Goal: Complete application form

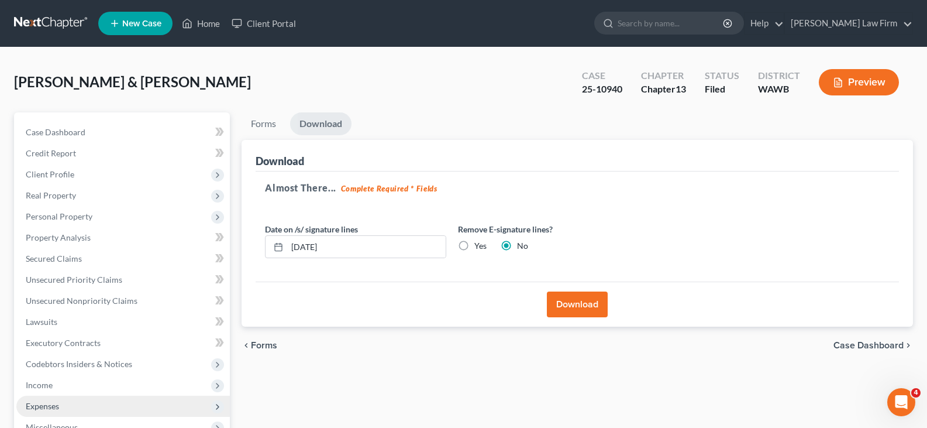
click at [78, 401] on span "Expenses" at bounding box center [122, 405] width 213 height 21
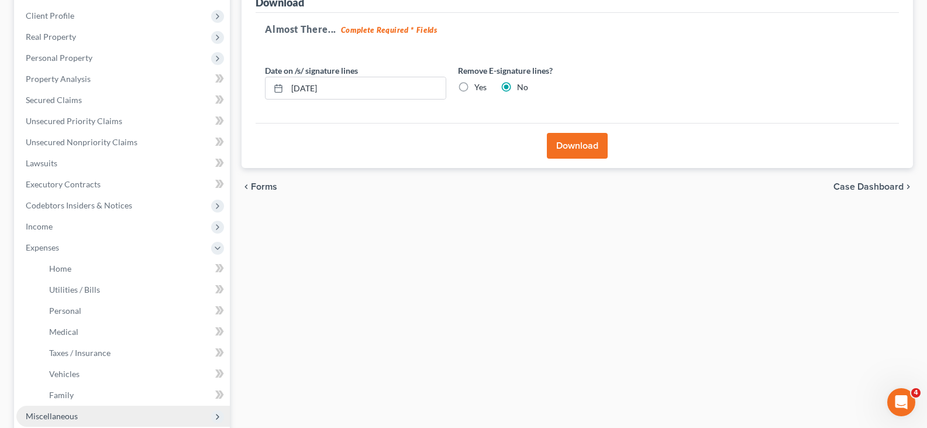
scroll to position [175, 0]
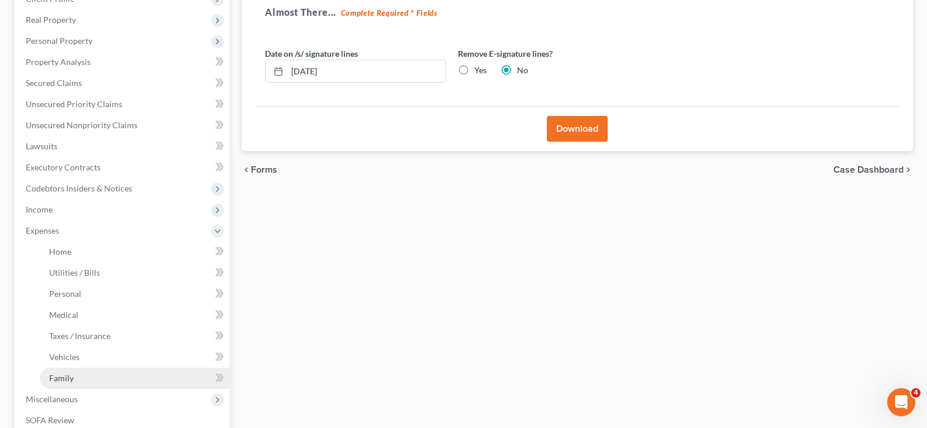
click at [81, 383] on link "Family" at bounding box center [135, 377] width 190 height 21
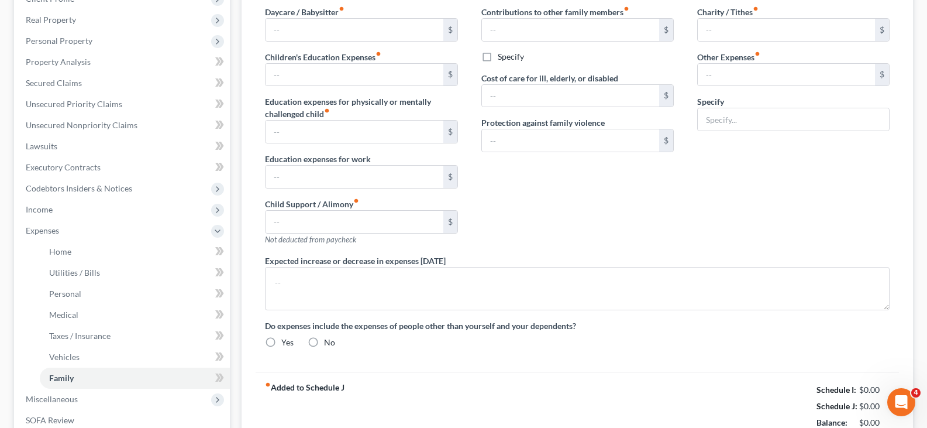
scroll to position [7, 0]
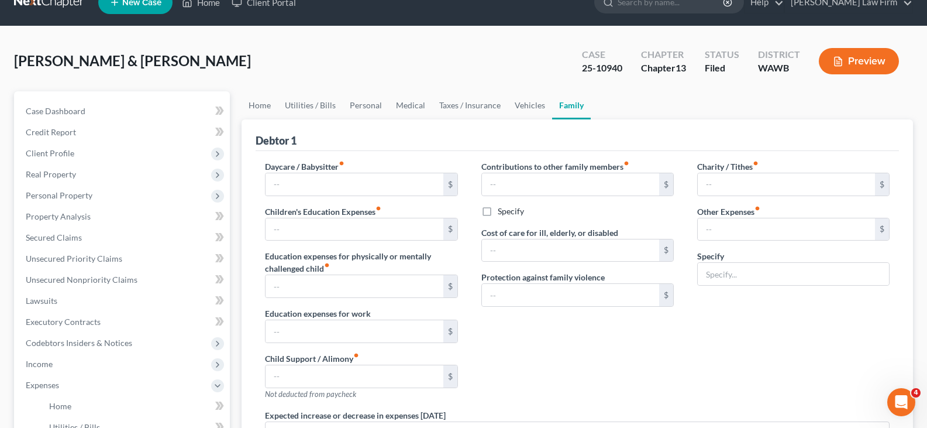
type input "0.00"
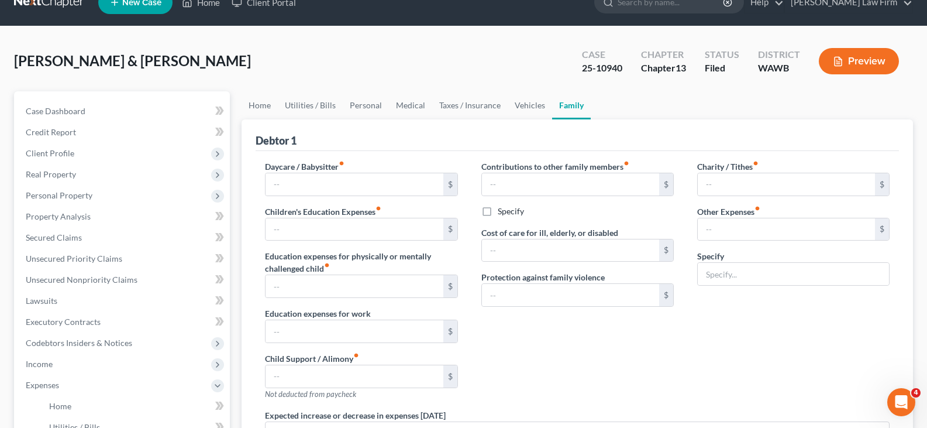
type input "0.00"
type input "150.00"
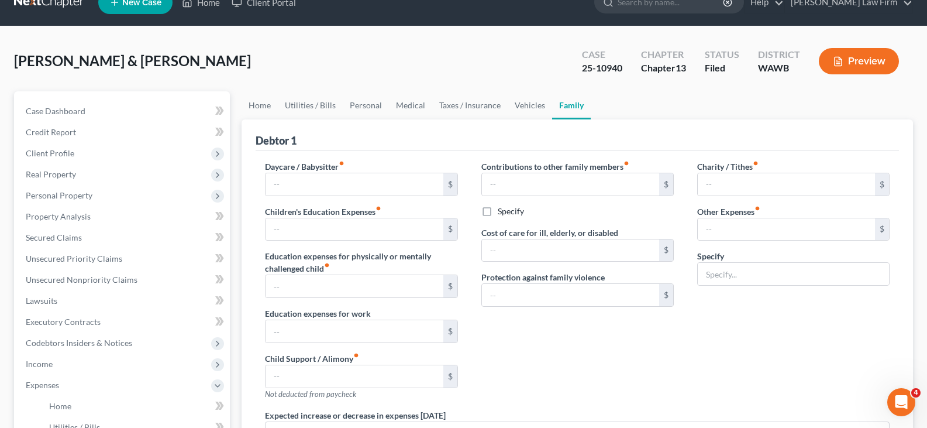
type input "Pet expenses/vet"
radio input "true"
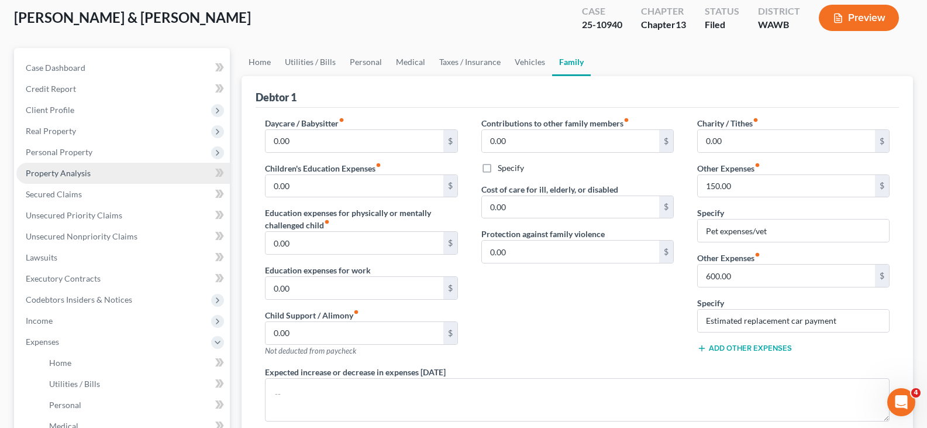
scroll to position [0, 0]
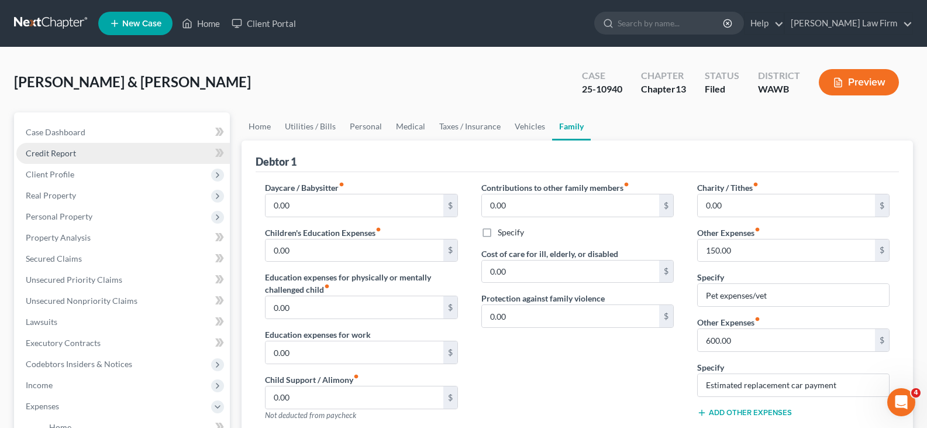
click at [83, 153] on link "Credit Report" at bounding box center [122, 153] width 213 height 21
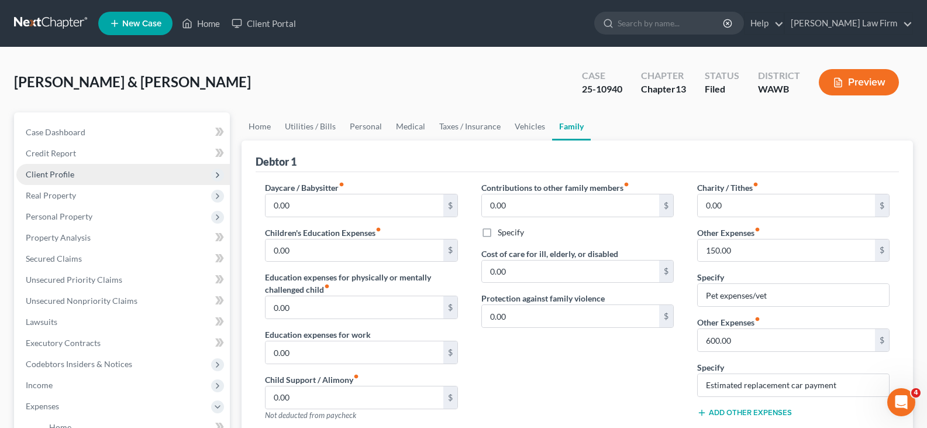
click at [82, 171] on span "Client Profile" at bounding box center [122, 174] width 213 height 21
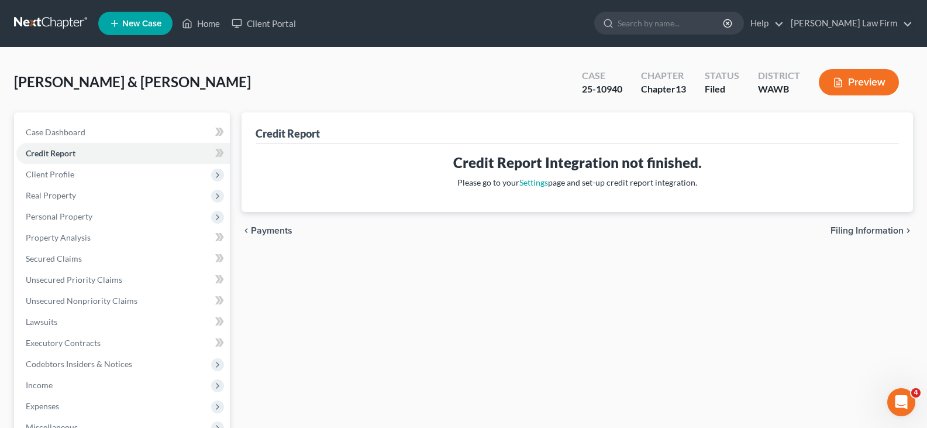
click at [90, 191] on span "Real Property" at bounding box center [122, 195] width 213 height 21
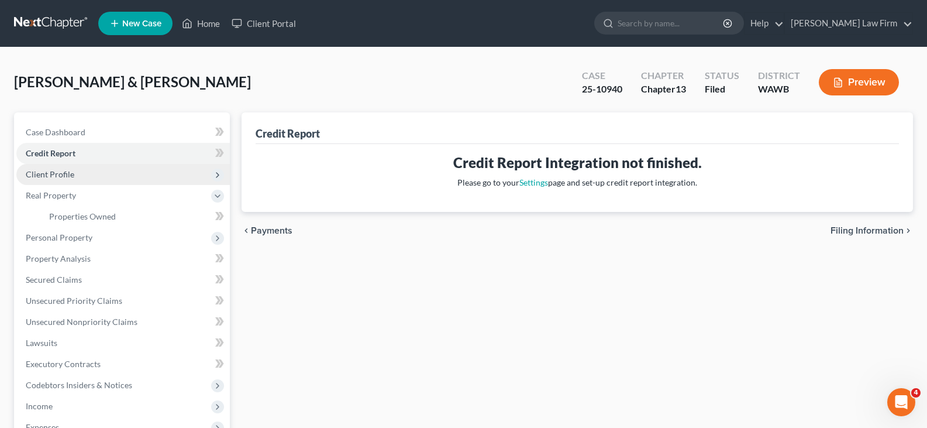
click at [86, 178] on span "Client Profile" at bounding box center [122, 174] width 213 height 21
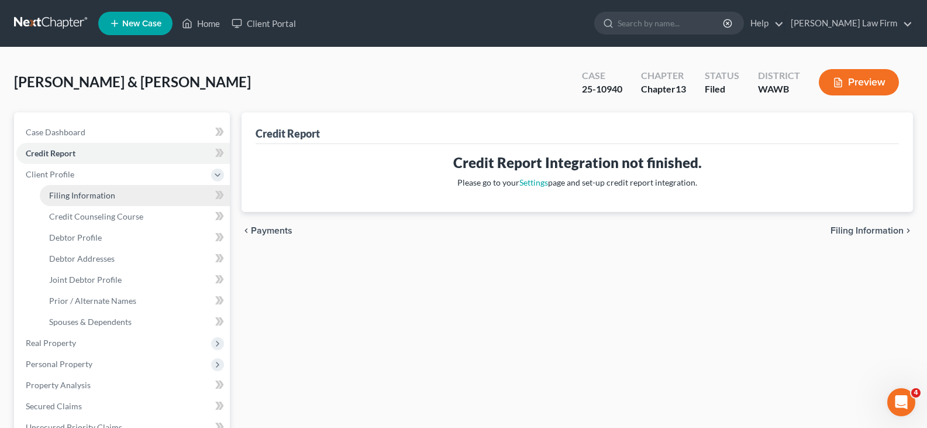
click at [86, 194] on span "Filing Information" at bounding box center [82, 195] width 66 height 10
select select "1"
select select "3"
select select "50"
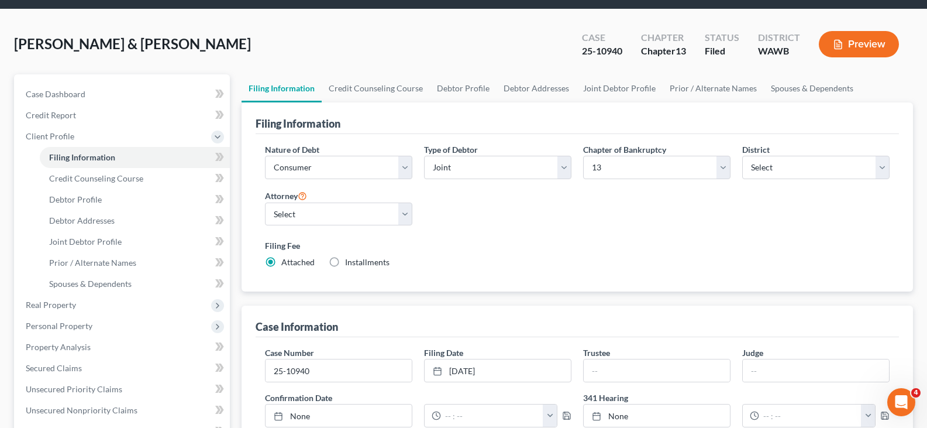
scroll to position [58, 0]
